Goal: Navigation & Orientation: Go to known website

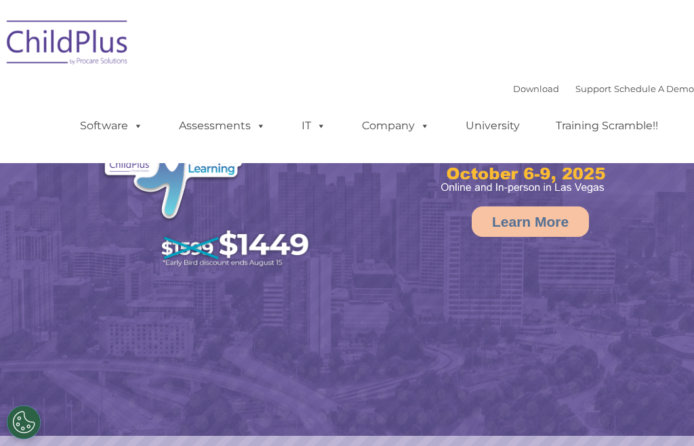
select select "MEDIUM"
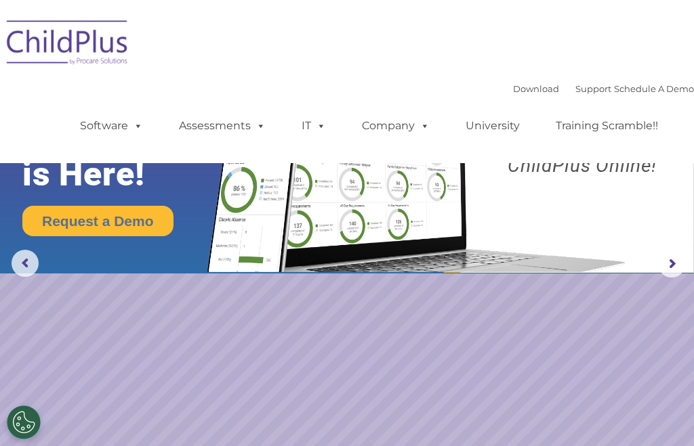
click at [587, 1] on nav "Download Support | Schedule A Demo  MENU MENU Software ChildPlus: The original…" at bounding box center [347, 81] width 694 height 163
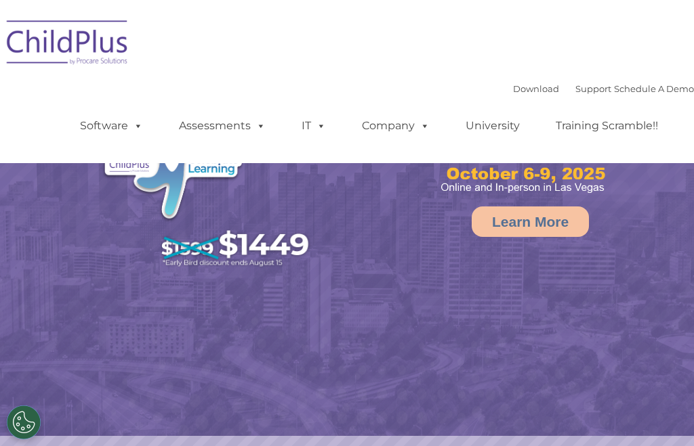
select select "MEDIUM"
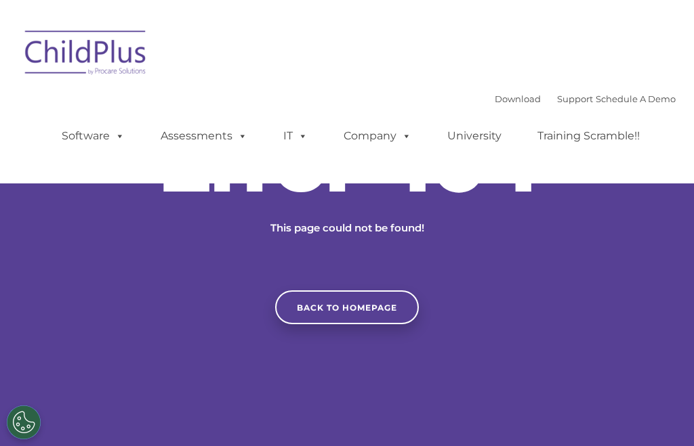
click at [536, 0] on nav "Download Support | Schedule A Demo  MENU MENU Software ChildPlus: The original…" at bounding box center [347, 92] width 694 height 184
click at [536, 3] on nav "Download Support | Schedule A Demo  MENU MENU Software ChildPlus: The original…" at bounding box center [347, 92] width 694 height 184
click at [530, 3] on nav "Download Support | Schedule A Demo  MENU MENU Software ChildPlus: The original…" at bounding box center [347, 92] width 694 height 184
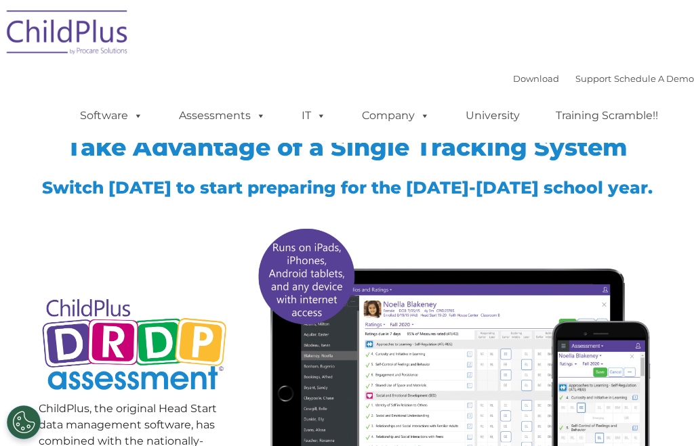
click at [60, 22] on img at bounding box center [67, 35] width 135 height 68
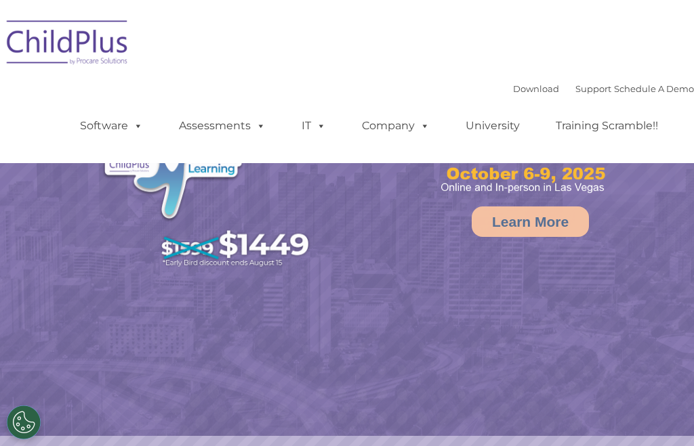
select select "MEDIUM"
